Goal: Task Accomplishment & Management: Manage account settings

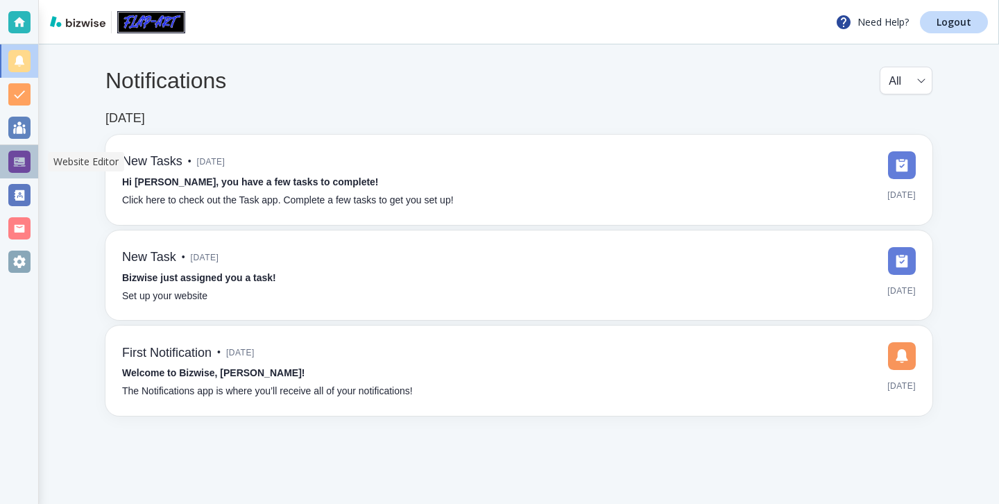
click at [24, 161] on div at bounding box center [19, 162] width 22 height 22
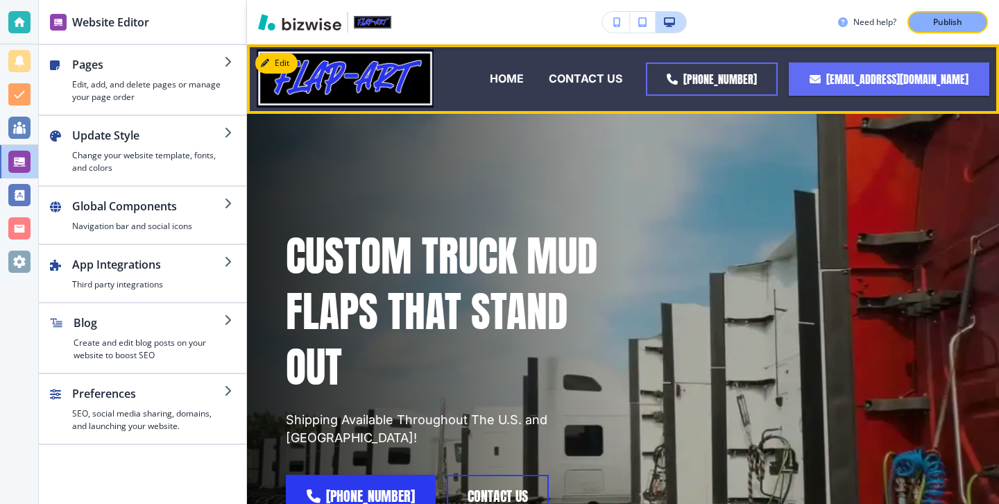
click at [570, 65] on div "CONTACT US" at bounding box center [585, 79] width 99 height 56
click at [570, 73] on p "CONTACT US" at bounding box center [586, 79] width 74 height 16
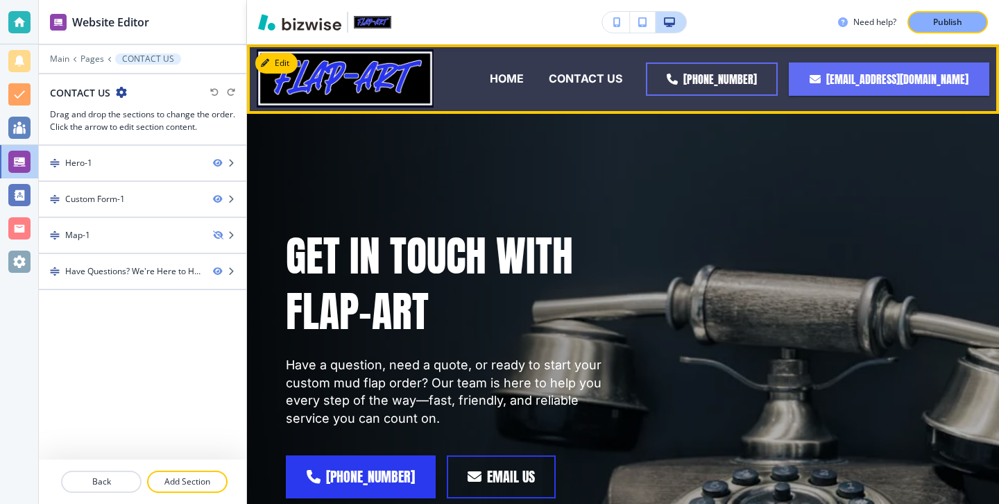
click at [622, 126] on p "FAQs" at bounding box center [609, 134] width 28 height 16
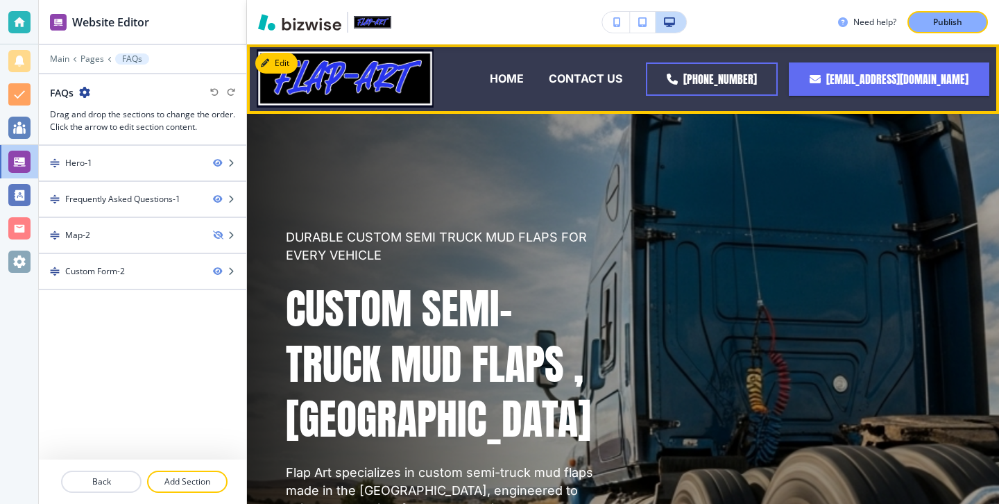
click at [496, 92] on div "HOME" at bounding box center [506, 79] width 59 height 56
click at [496, 72] on p "HOME" at bounding box center [507, 79] width 34 height 16
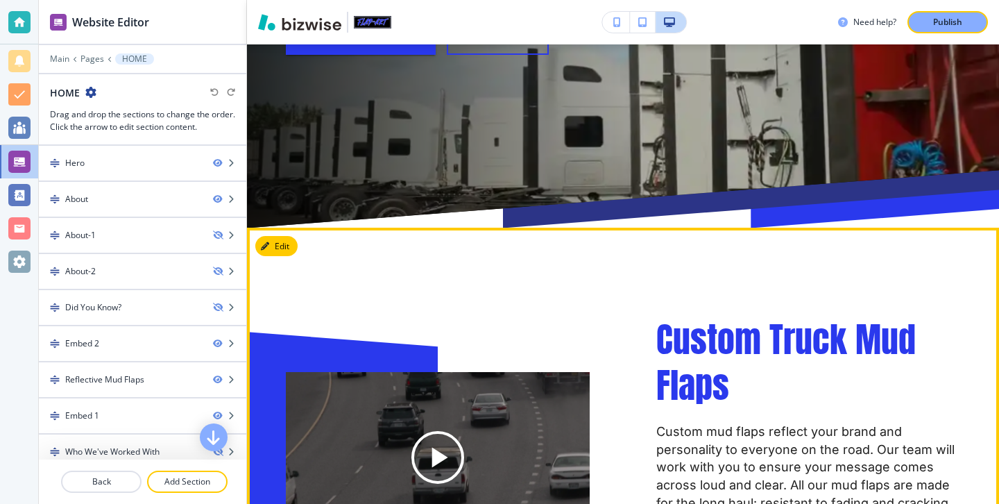
click at [296, 236] on button "Edit" at bounding box center [276, 246] width 42 height 21
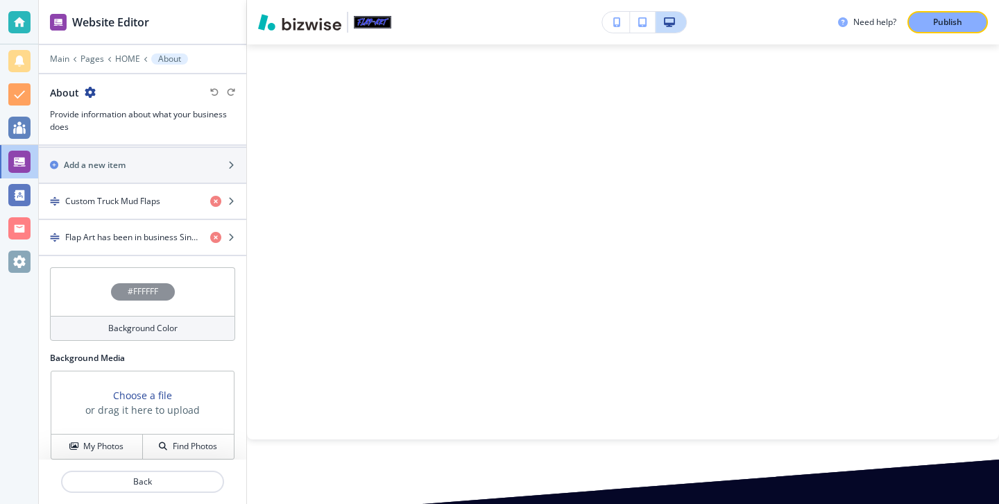
scroll to position [1673, 0]
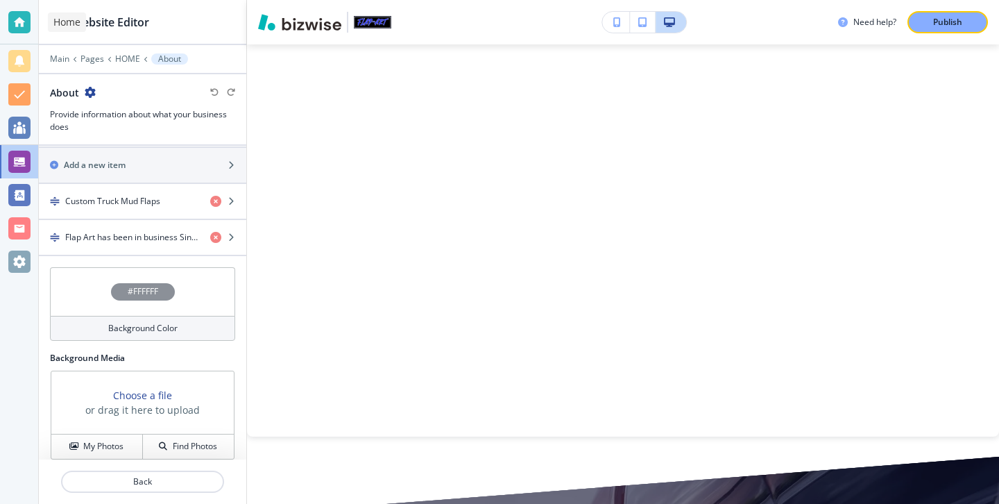
click at [16, 13] on div at bounding box center [19, 22] width 22 height 22
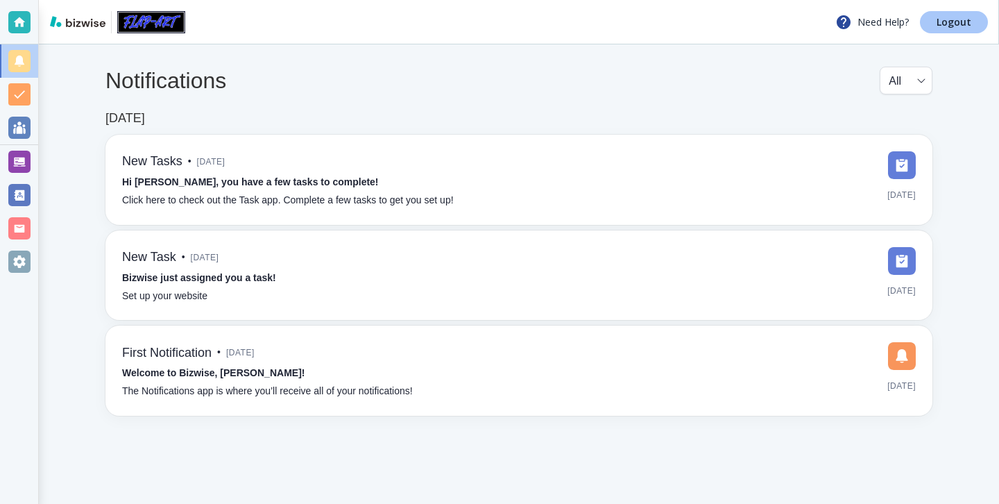
click at [937, 17] on link "Logout" at bounding box center [954, 22] width 68 height 22
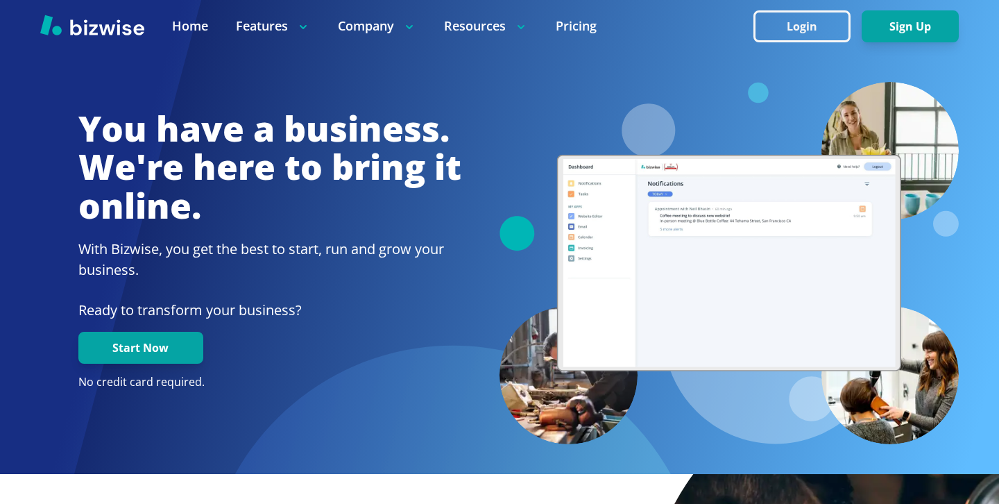
click at [795, 28] on button "Login" at bounding box center [802, 26] width 97 height 32
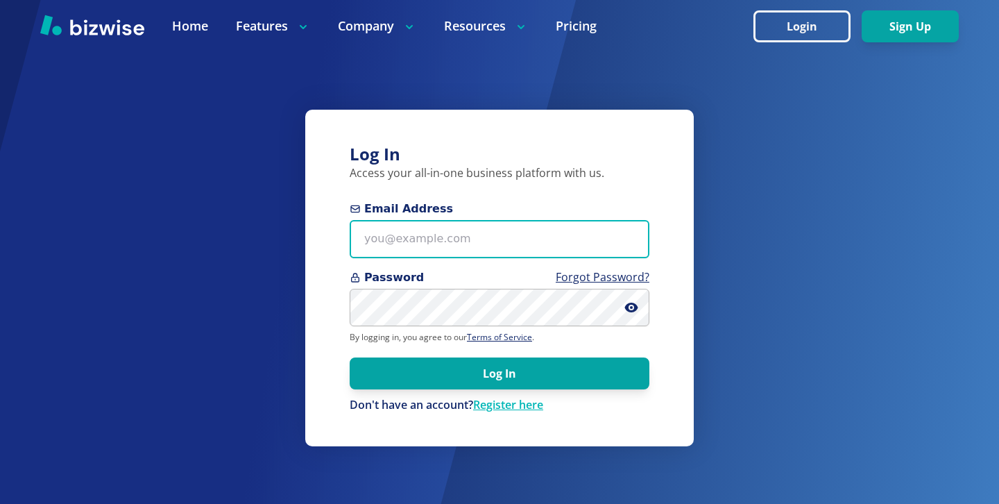
click at [472, 238] on input "Email Address" at bounding box center [500, 239] width 300 height 38
paste input "[EMAIL_ADDRESS][DOMAIN_NAME]"
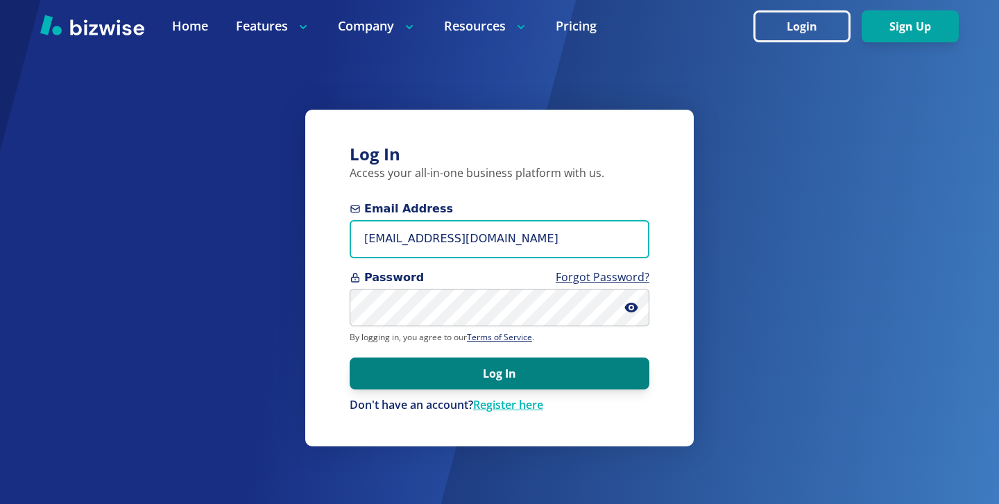
type input "[EMAIL_ADDRESS][DOMAIN_NAME]"
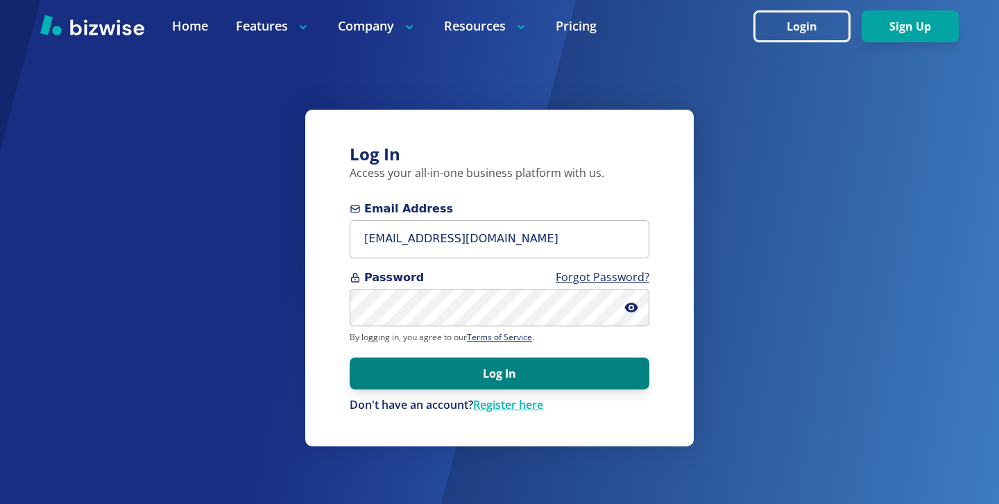
click at [500, 371] on button "Log In" at bounding box center [500, 373] width 300 height 32
